Goal: Entertainment & Leisure: Consume media (video, audio)

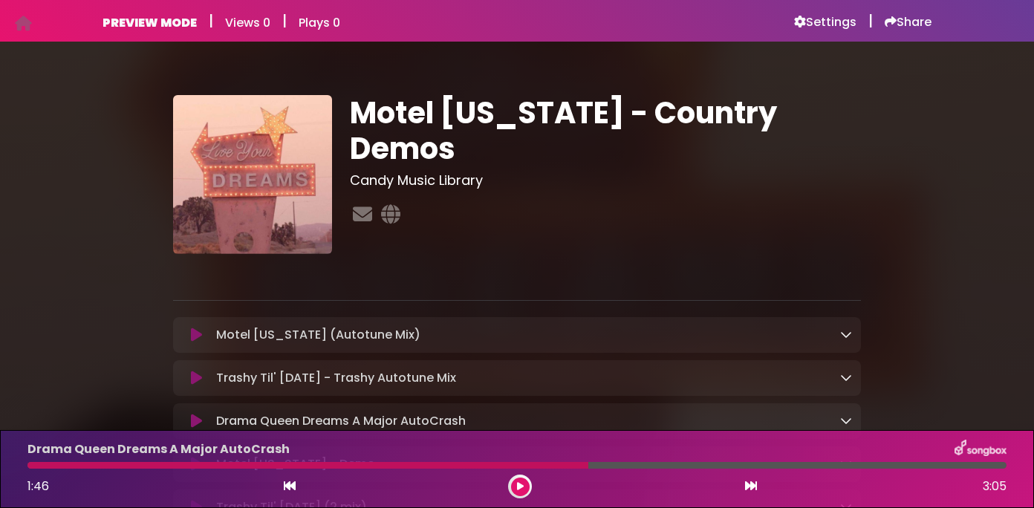
scroll to position [100, 0]
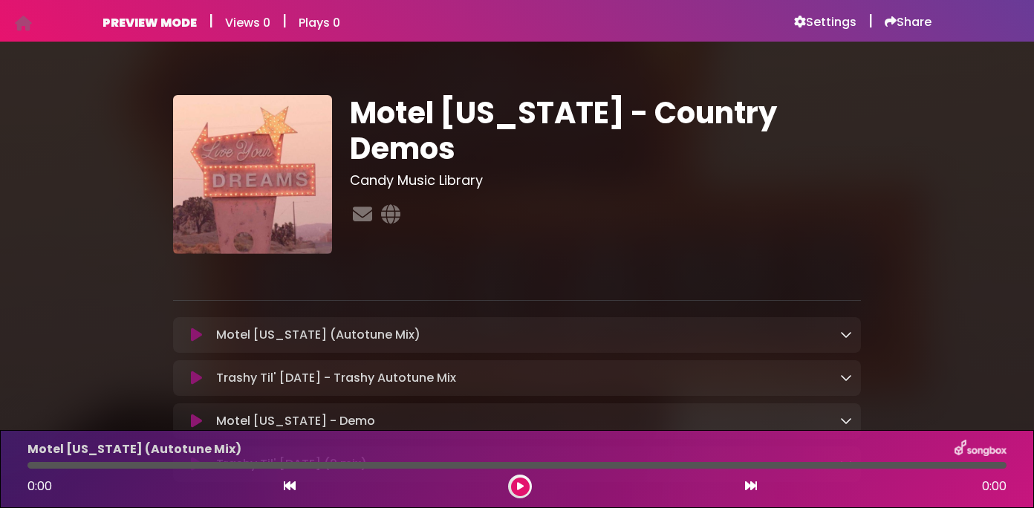
scroll to position [98, 0]
click at [197, 331] on icon at bounding box center [196, 335] width 11 height 15
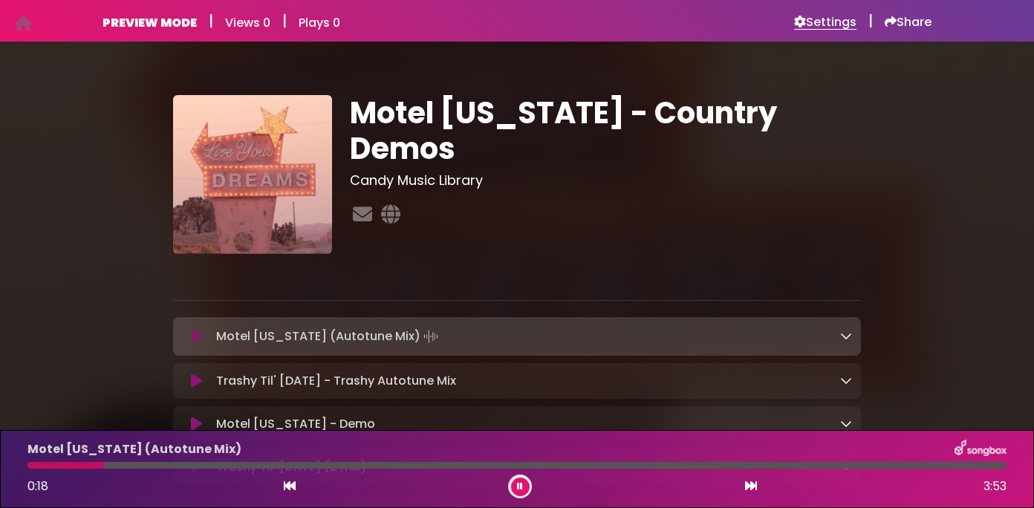
click at [826, 25] on h6 "Settings" at bounding box center [825, 22] width 62 height 15
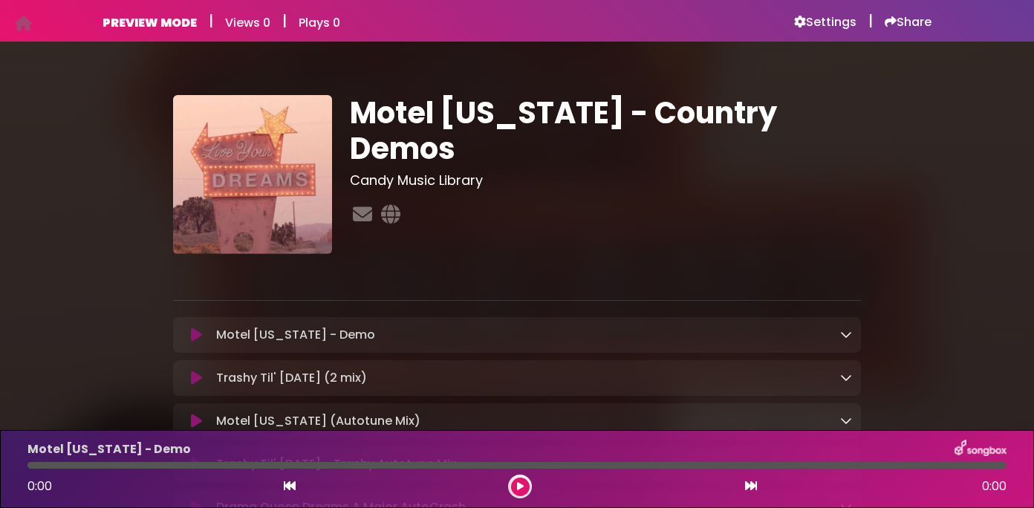
click at [192, 338] on icon at bounding box center [196, 335] width 11 height 15
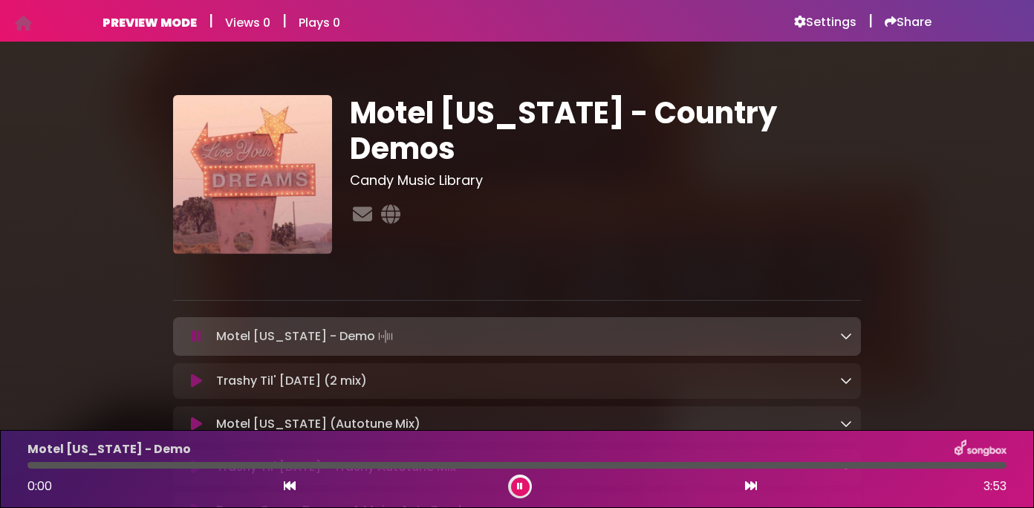
click at [195, 334] on icon at bounding box center [197, 336] width 10 height 15
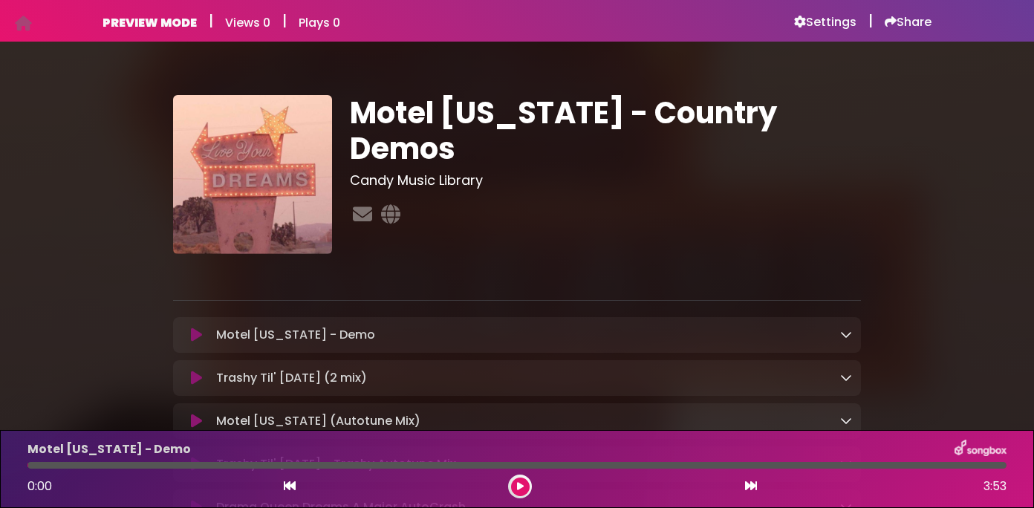
click at [203, 336] on button at bounding box center [196, 335] width 28 height 15
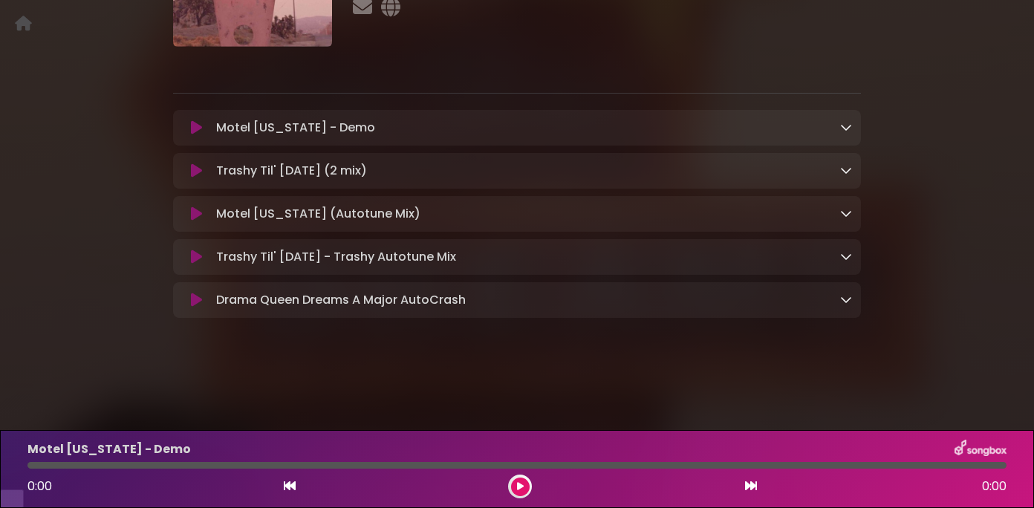
scroll to position [192, 0]
click at [198, 221] on icon at bounding box center [196, 213] width 11 height 15
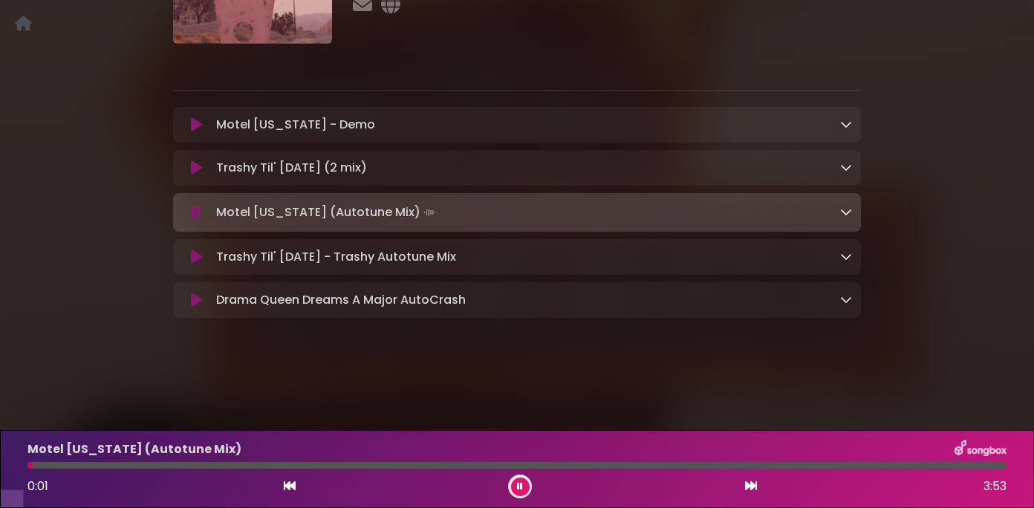
click at [198, 220] on icon at bounding box center [197, 212] width 10 height 15
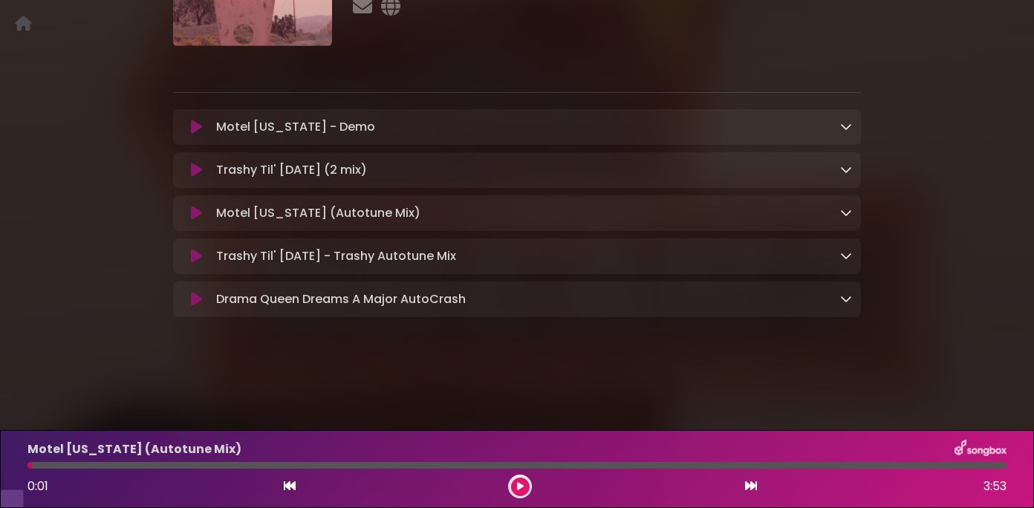
click at [194, 264] on icon at bounding box center [196, 256] width 11 height 15
click at [195, 307] on icon at bounding box center [196, 299] width 11 height 15
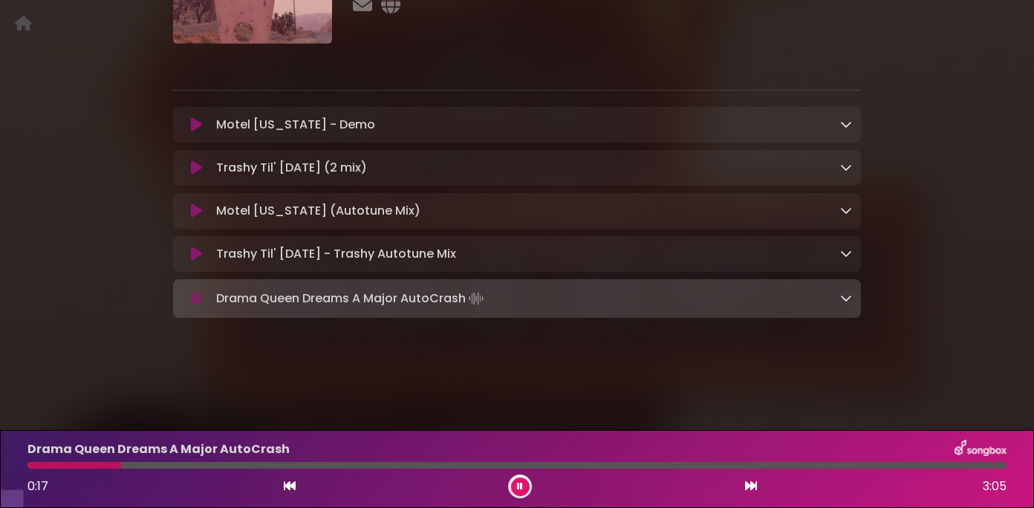
click at [198, 306] on icon at bounding box center [197, 298] width 10 height 15
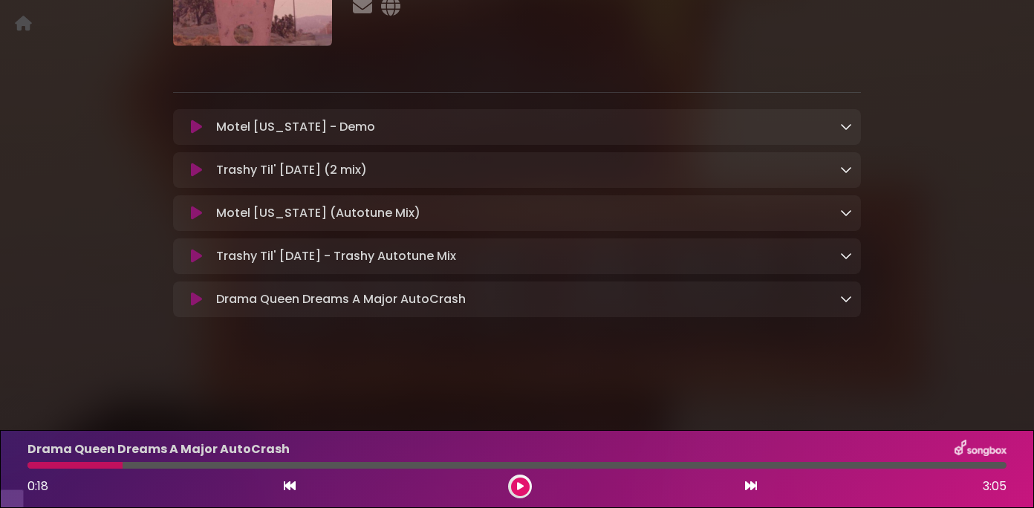
click at [201, 307] on icon at bounding box center [196, 299] width 11 height 15
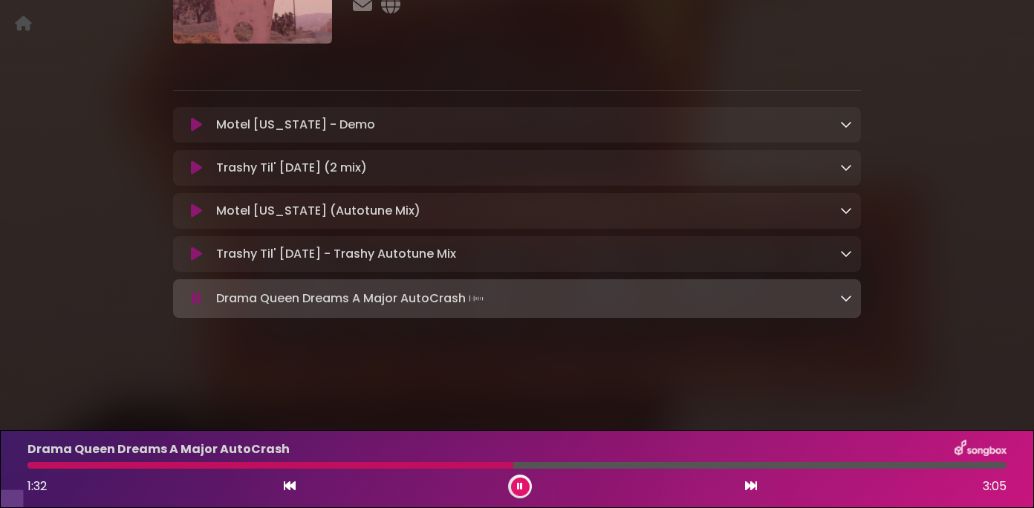
click at [199, 306] on icon at bounding box center [197, 298] width 10 height 15
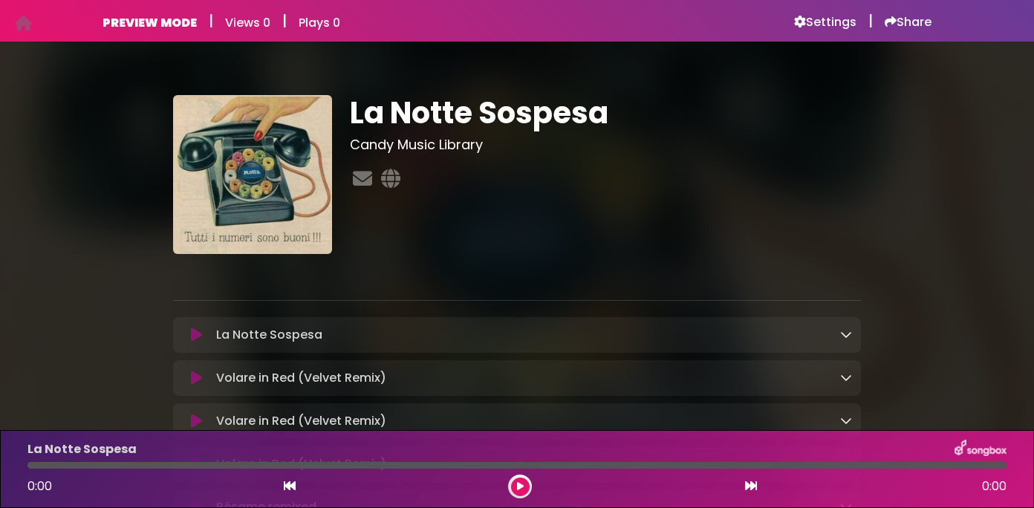
click at [195, 332] on icon at bounding box center [196, 335] width 11 height 15
